Goal: Task Accomplishment & Management: Manage account settings

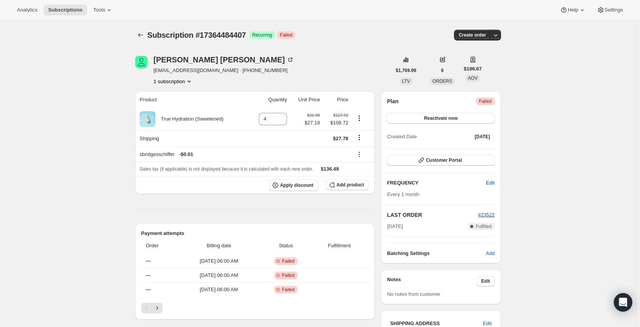
click at [185, 83] on button "1 subscription" at bounding box center [173, 81] width 39 height 8
click at [186, 81] on button "1 subscription" at bounding box center [173, 81] width 39 height 8
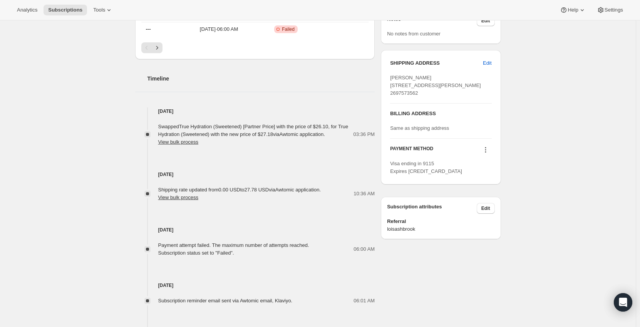
scroll to position [340, 0]
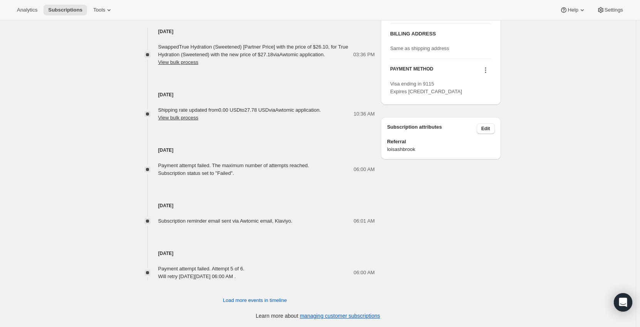
click at [488, 74] on icon at bounding box center [486, 70] width 8 height 8
click at [499, 95] on button "Send link to update card" at bounding box center [487, 100] width 59 height 12
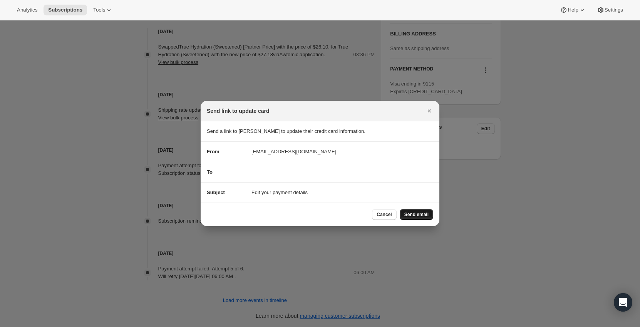
click at [416, 214] on span "Send email" at bounding box center [416, 214] width 24 height 6
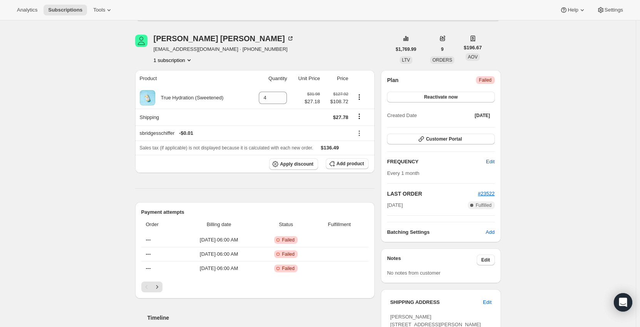
scroll to position [0, 0]
